Goal: Task Accomplishment & Management: Manage account settings

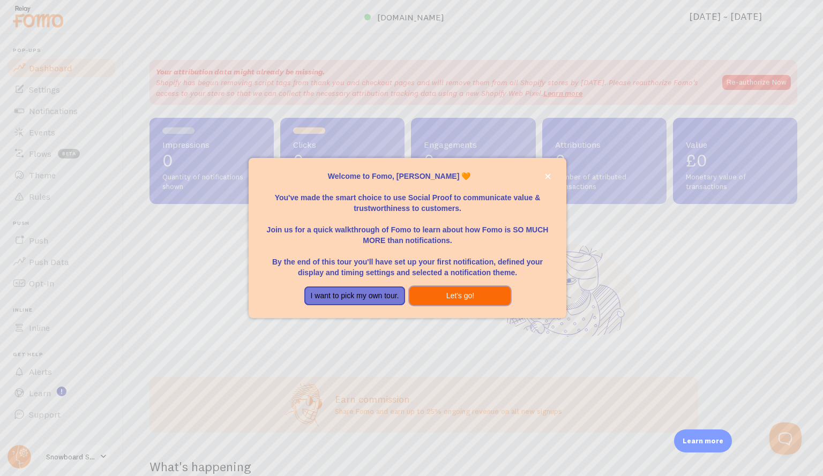
click at [443, 294] on button "Let's go!" at bounding box center [459, 296] width 101 height 19
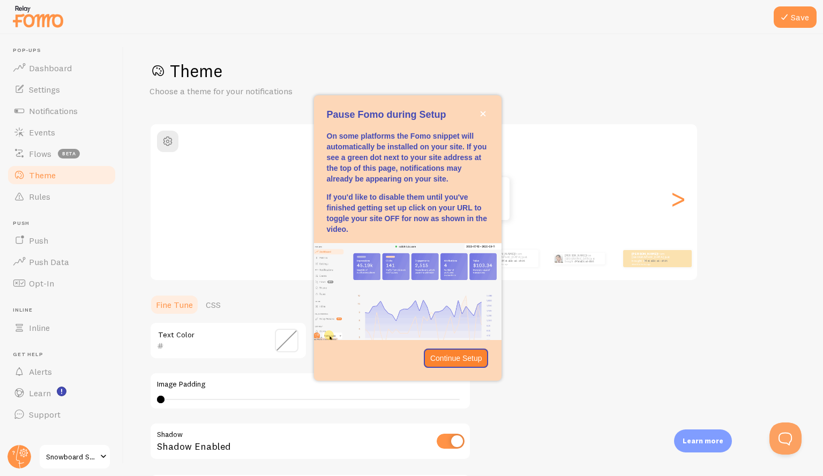
click at [453, 345] on div "Pause Fomo during Setup" at bounding box center [408, 344] width 188 height 9
click at [460, 359] on p "Continue Setup" at bounding box center [456, 358] width 52 height 11
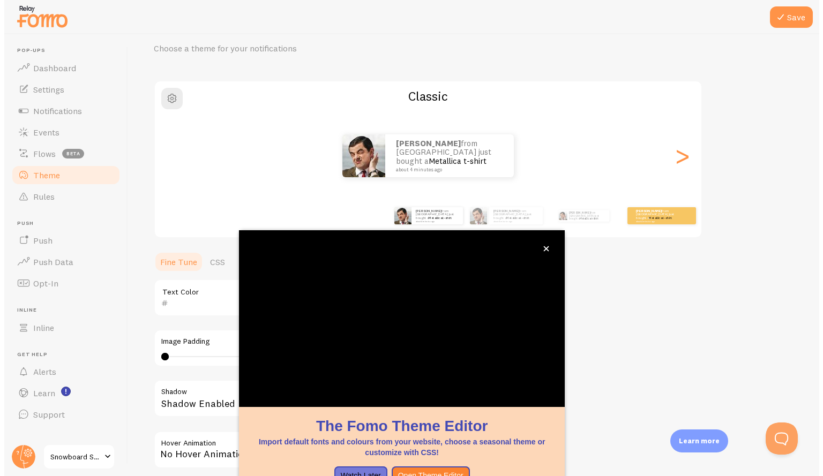
scroll to position [49, 0]
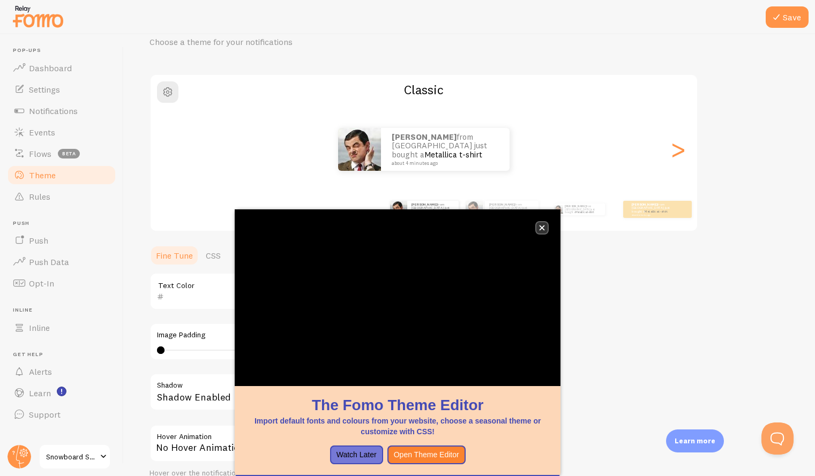
click at [545, 231] on button "close," at bounding box center [541, 227] width 11 height 11
click at [682, 146] on div ">" at bounding box center [677, 149] width 13 height 77
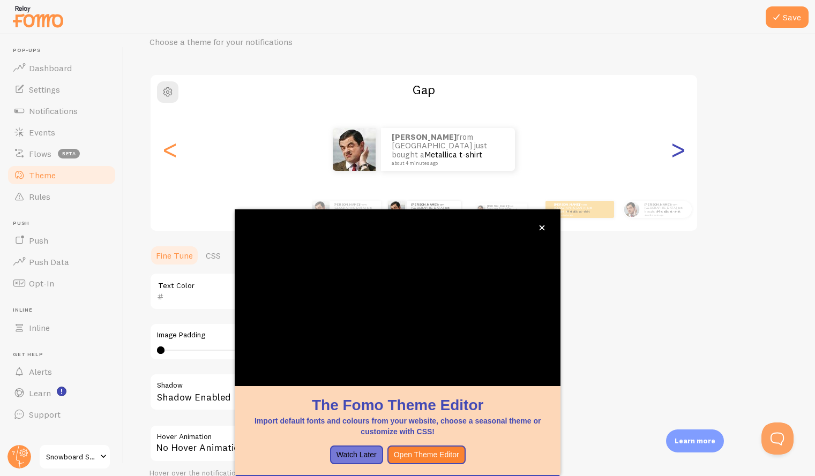
click at [682, 146] on div ">" at bounding box center [677, 149] width 13 height 77
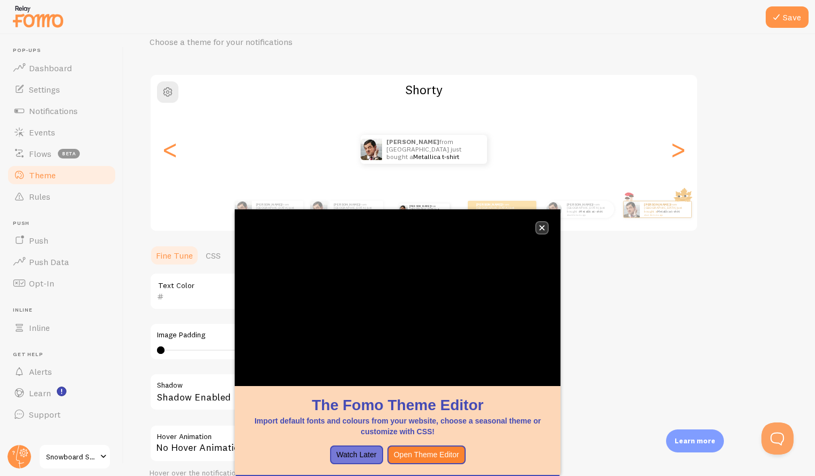
click at [543, 230] on icon "close," at bounding box center [542, 228] width 6 height 6
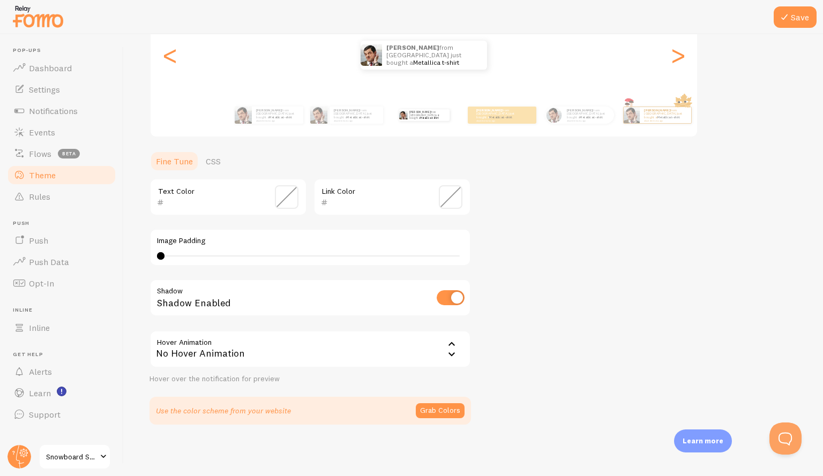
scroll to position [0, 0]
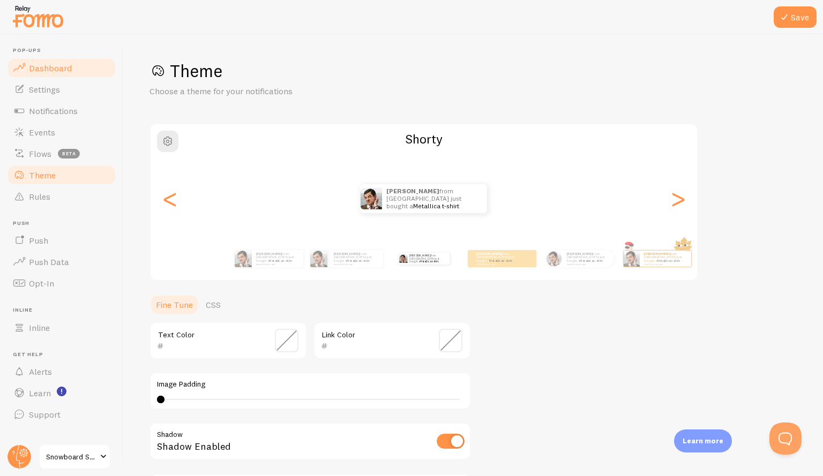
click at [45, 68] on span "Dashboard" at bounding box center [50, 68] width 43 height 11
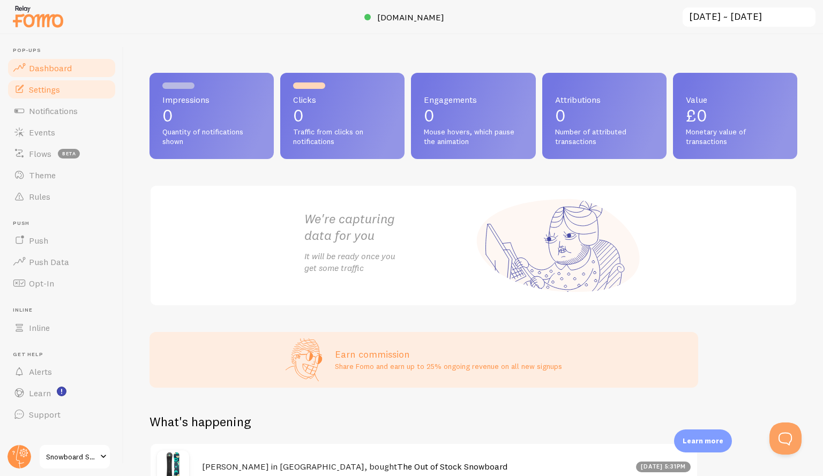
click at [43, 82] on link "Settings" at bounding box center [61, 89] width 110 height 21
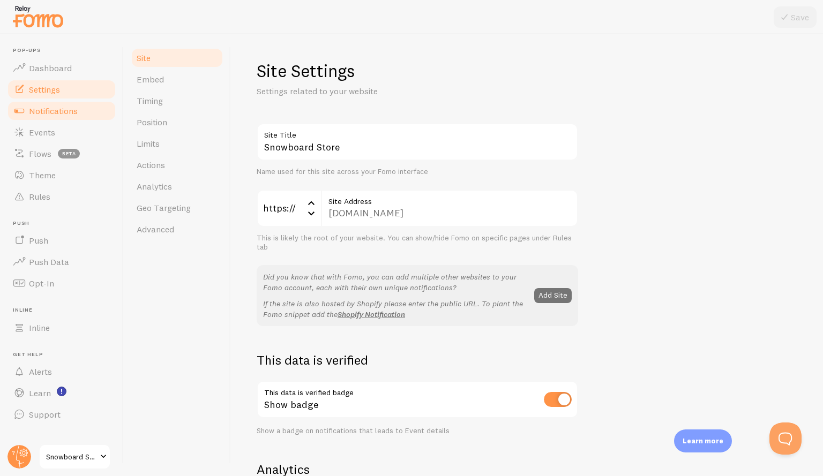
click at [49, 101] on link "Notifications" at bounding box center [61, 110] width 110 height 21
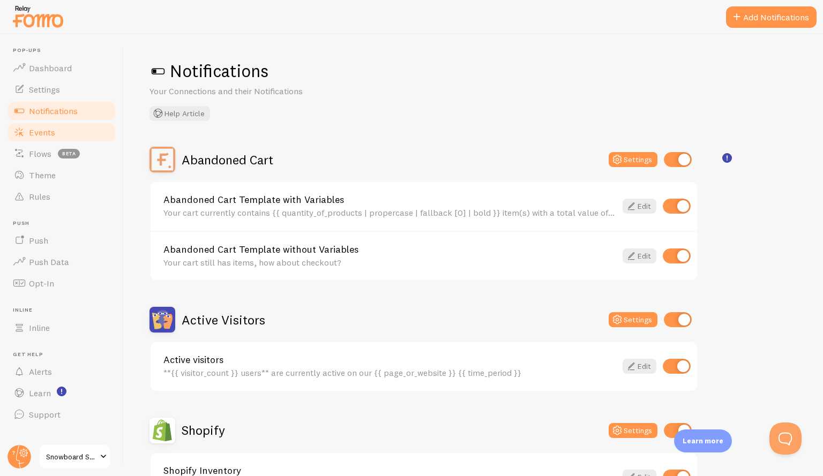
click at [47, 128] on span "Events" at bounding box center [42, 132] width 26 height 11
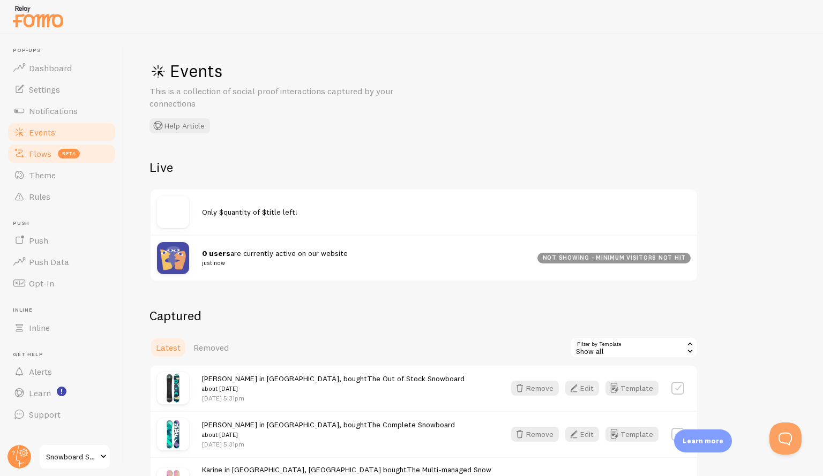
click at [43, 153] on span "Flows" at bounding box center [40, 153] width 23 height 11
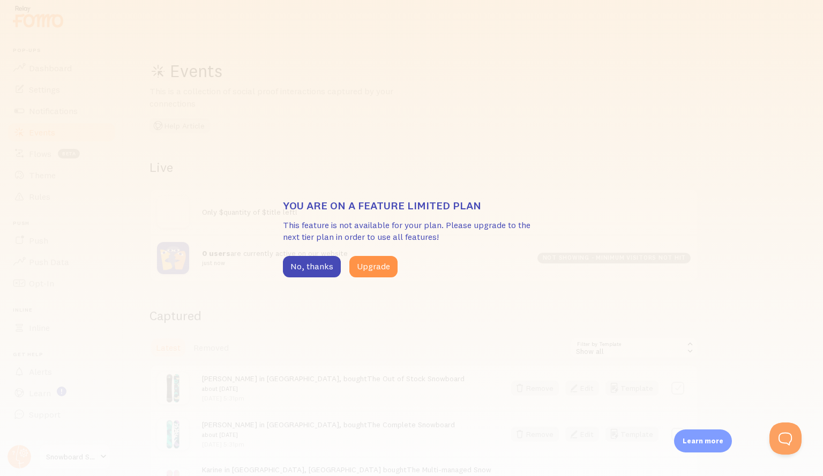
click at [42, 170] on div "You are on a feature limited plan This feature is not available for your plan. …" at bounding box center [411, 238] width 823 height 476
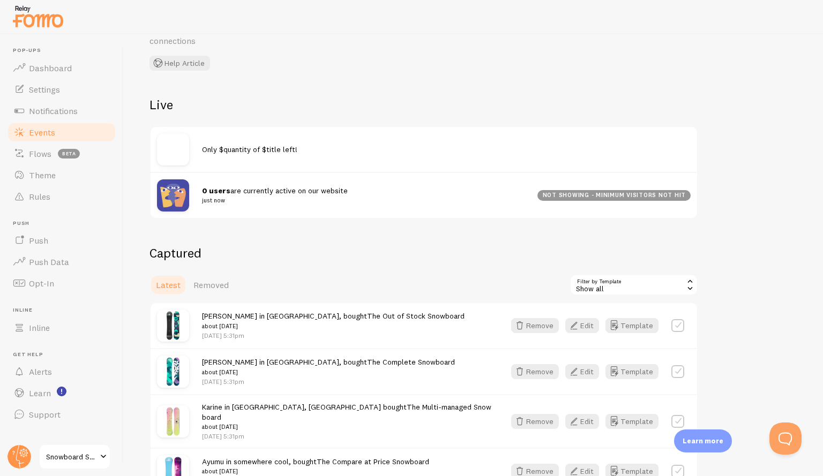
scroll to position [63, 0]
click at [63, 243] on link "Push" at bounding box center [61, 240] width 110 height 21
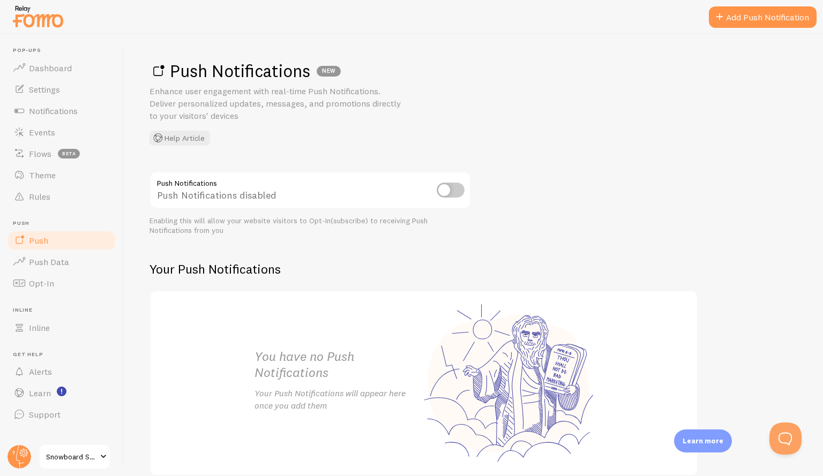
click at [84, 461] on span "Snowboard Store" at bounding box center [71, 457] width 51 height 13
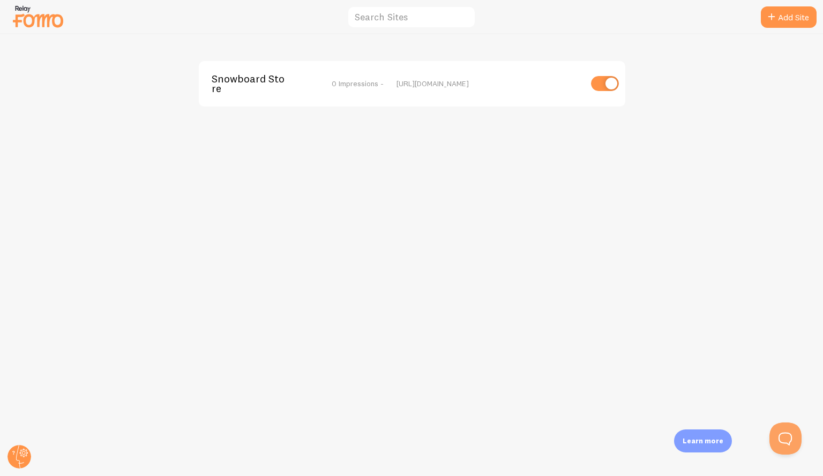
click at [25, 10] on img at bounding box center [38, 16] width 54 height 27
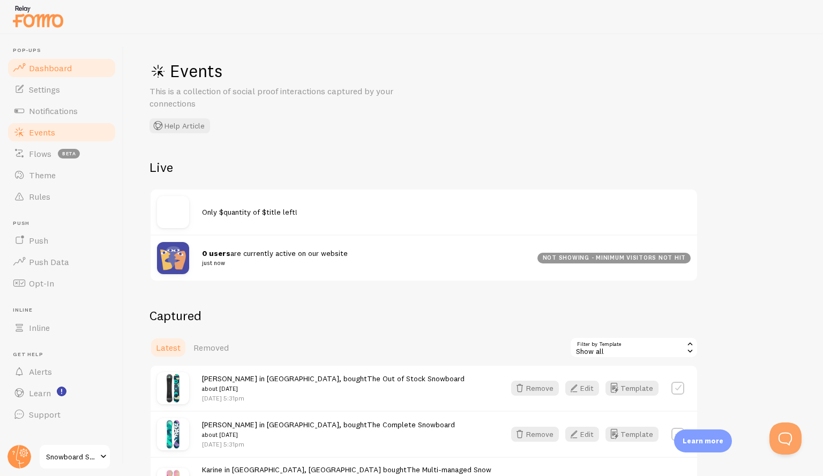
click at [35, 62] on link "Dashboard" at bounding box center [61, 67] width 110 height 21
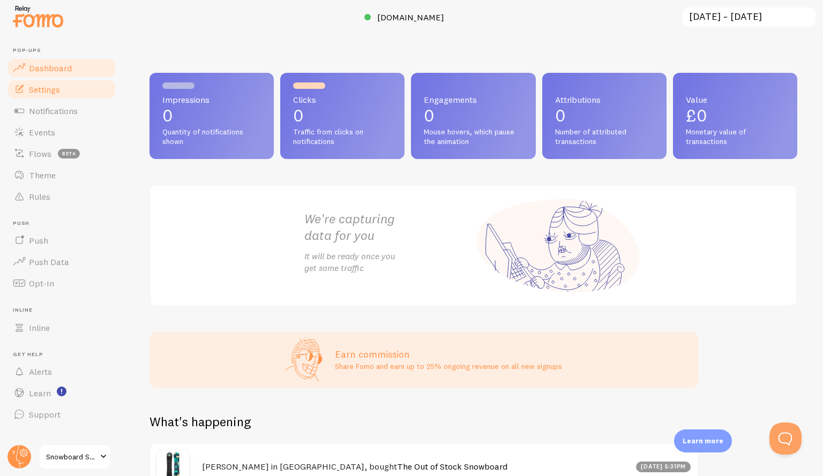
click at [67, 93] on link "Settings" at bounding box center [61, 89] width 110 height 21
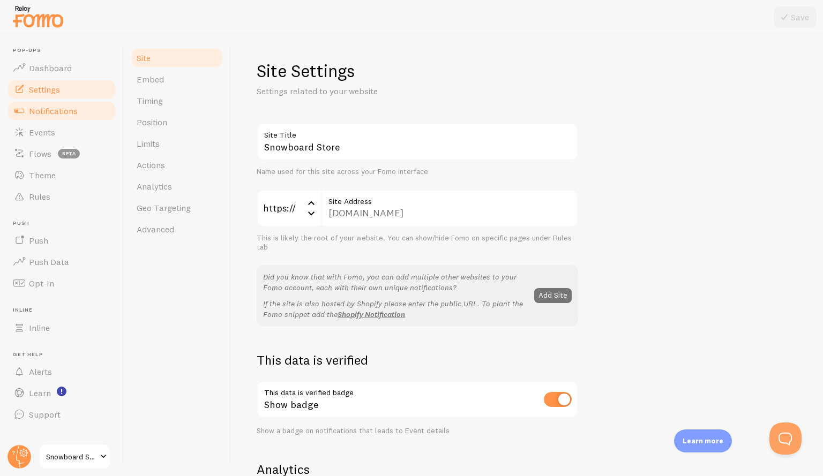
click at [62, 107] on span "Notifications" at bounding box center [53, 111] width 49 height 11
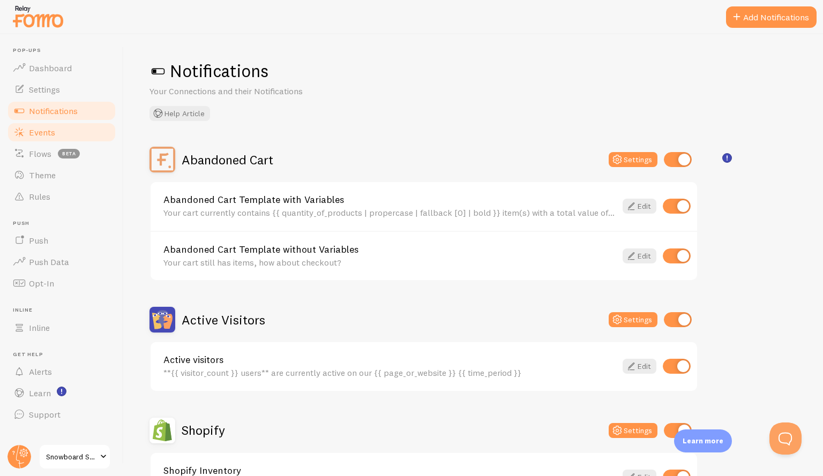
click at [53, 127] on span "Events" at bounding box center [42, 132] width 26 height 11
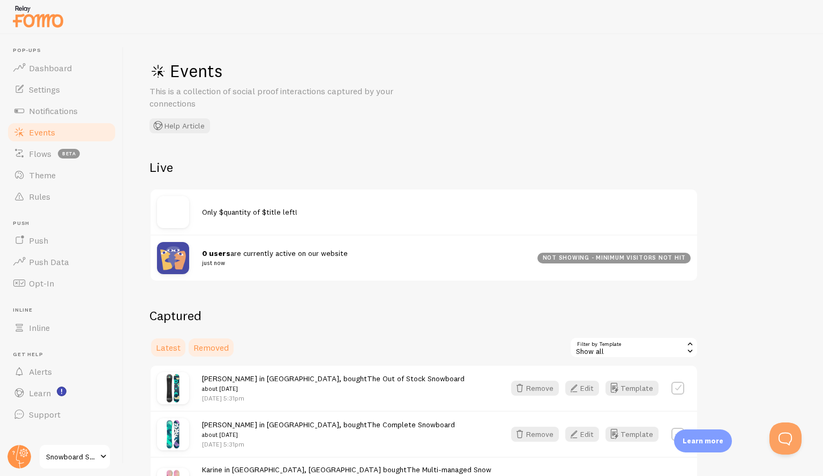
click at [212, 337] on link "Removed" at bounding box center [211, 347] width 48 height 21
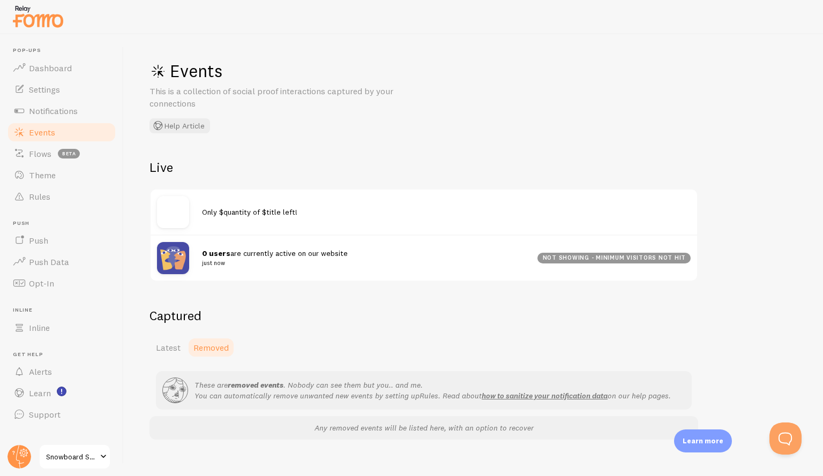
click at [169, 335] on div "Captured Latest Removed These are removed events . Nobody can see them but you.…" at bounding box center [424, 374] width 549 height 132
click at [173, 357] on link "Latest" at bounding box center [169, 347] width 38 height 21
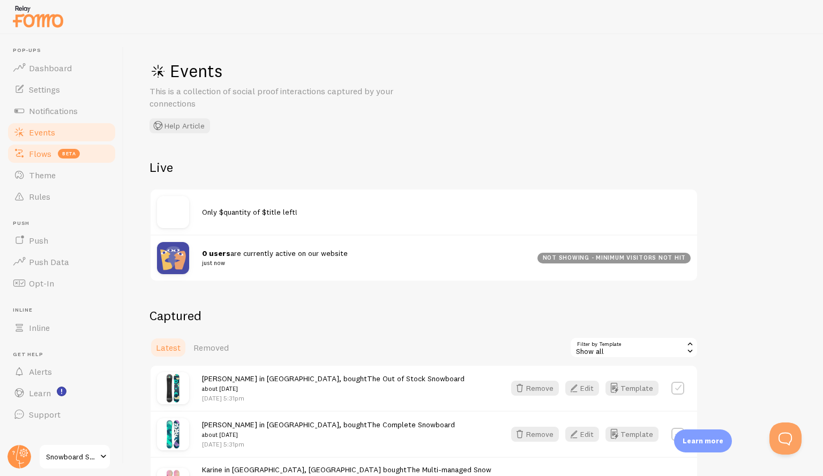
click at [63, 148] on link "Flows beta" at bounding box center [61, 153] width 110 height 21
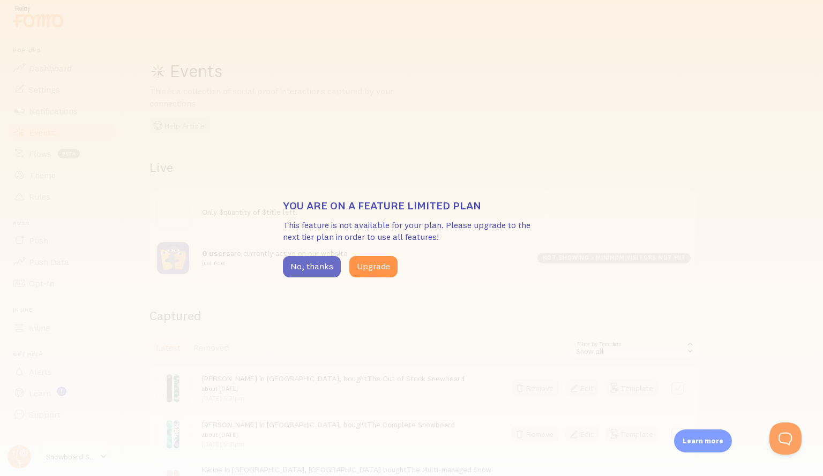
click at [299, 257] on button "No, thanks" at bounding box center [312, 266] width 58 height 21
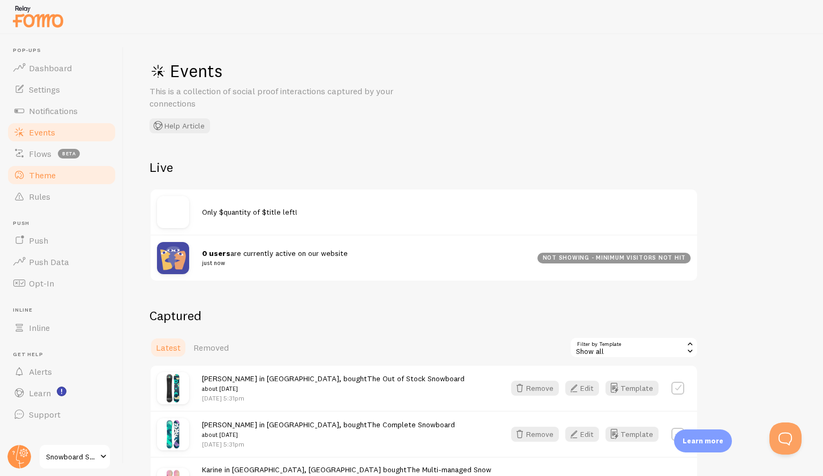
click at [67, 182] on link "Theme" at bounding box center [61, 175] width 110 height 21
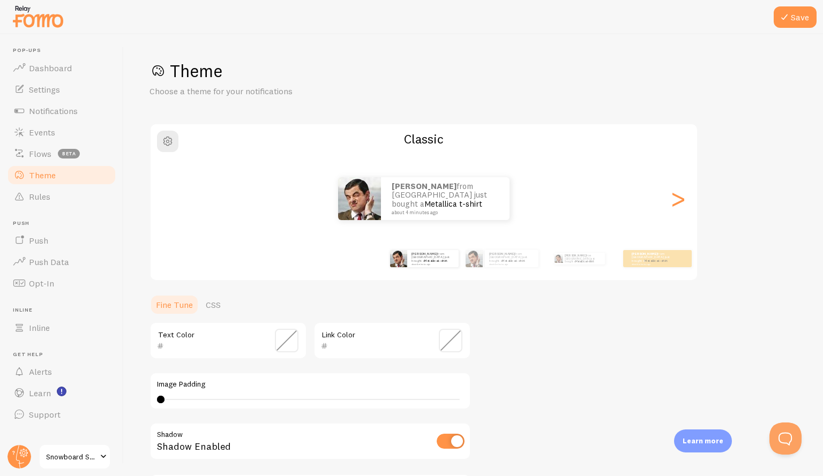
scroll to position [76, 0]
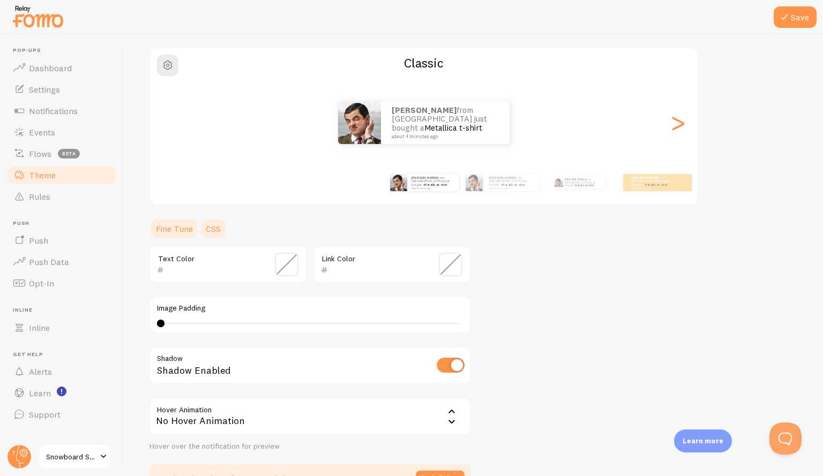
click at [207, 222] on link "CSS" at bounding box center [213, 228] width 28 height 21
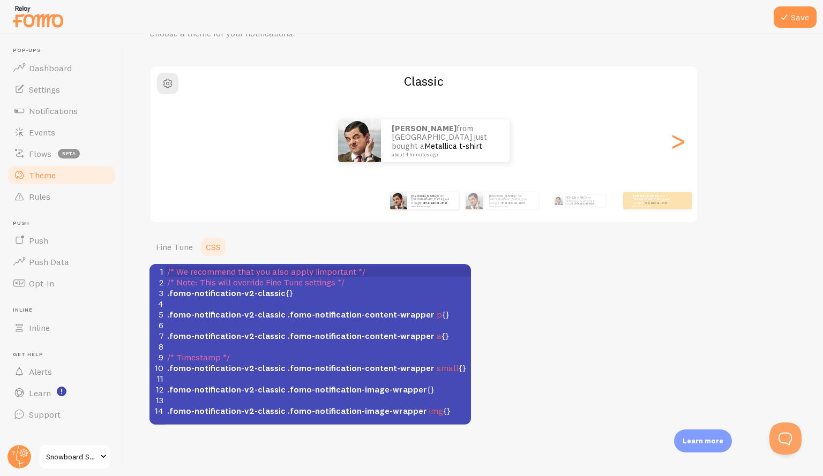
scroll to position [58, 0]
click at [175, 244] on link "Fine Tune" at bounding box center [175, 246] width 50 height 21
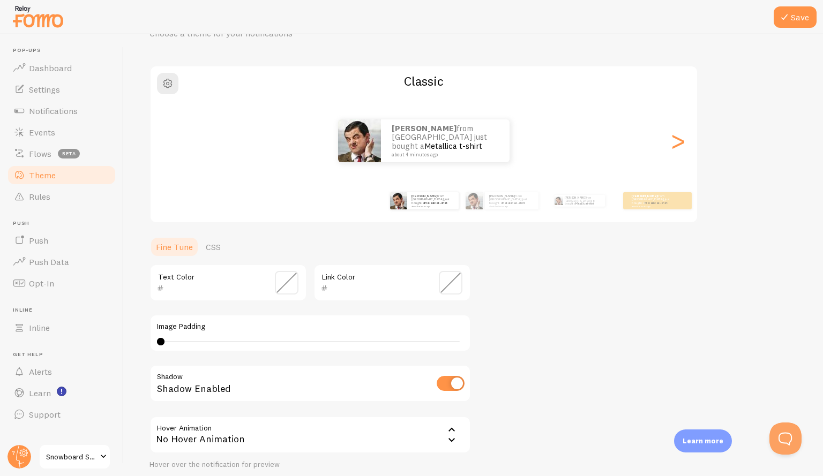
scroll to position [144, 0]
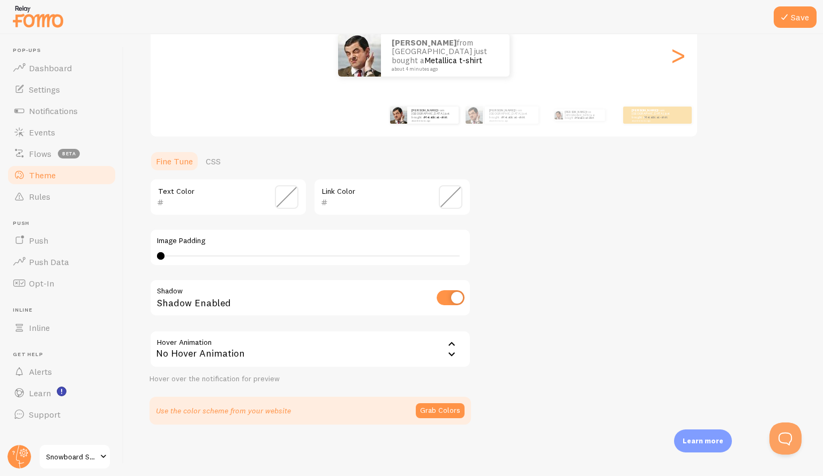
click at [457, 296] on input "checkbox" at bounding box center [451, 297] width 28 height 15
checkbox input "false"
